Goal: Task Accomplishment & Management: Complete application form

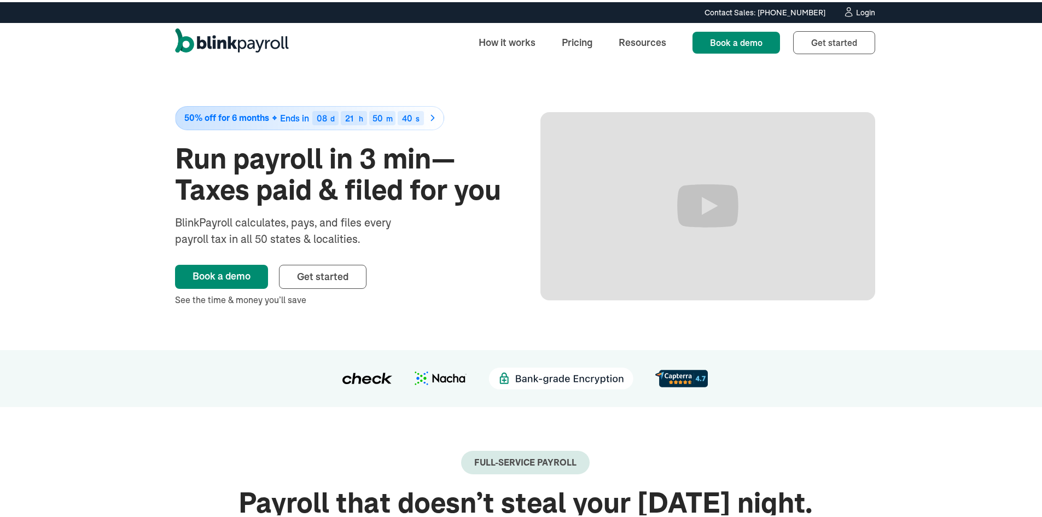
click at [868, 13] on div "Login" at bounding box center [865, 11] width 19 height 8
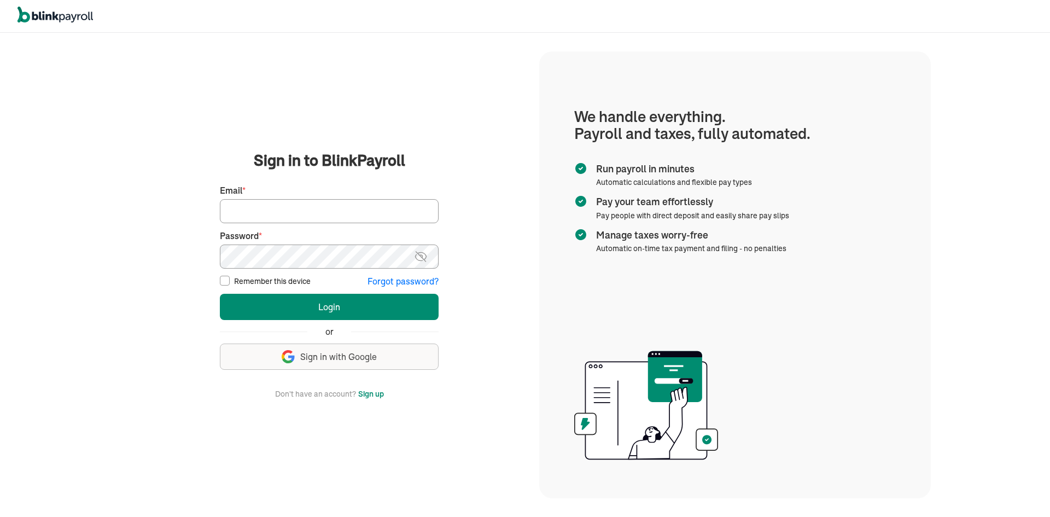
click at [377, 399] on button "Sign up" at bounding box center [371, 393] width 26 height 13
